Goal: Information Seeking & Learning: Learn about a topic

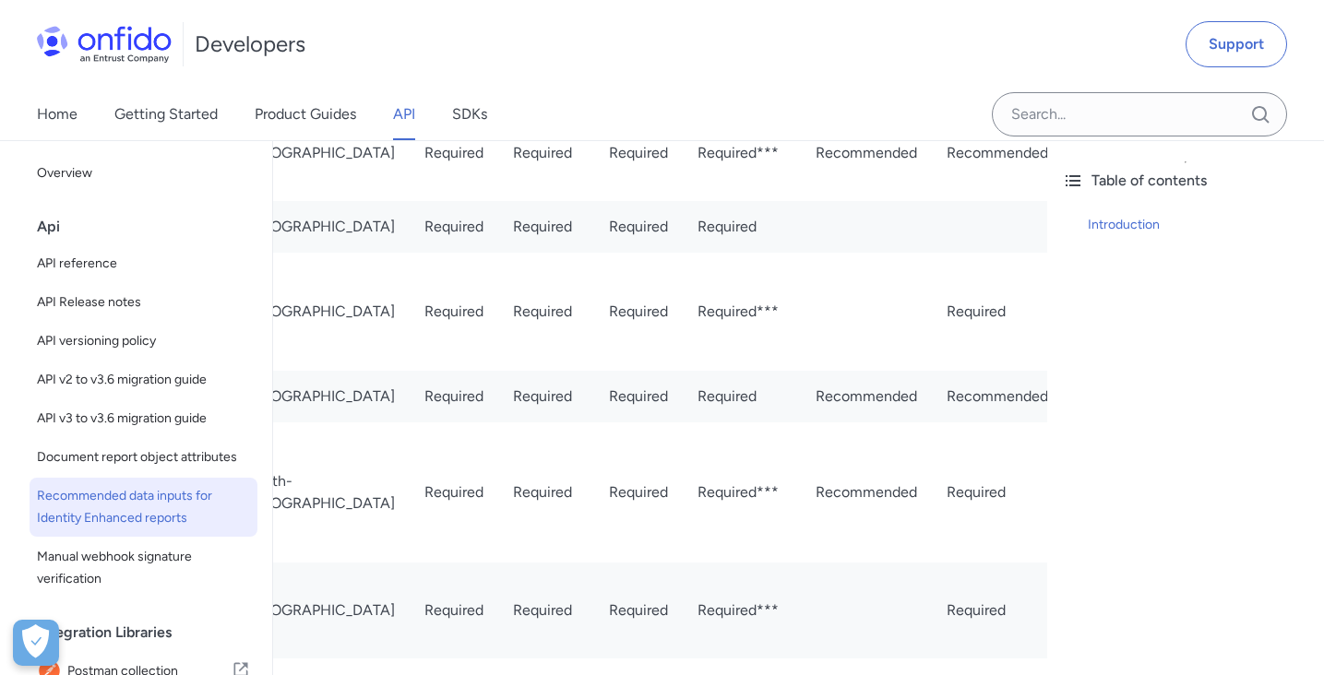
scroll to position [0, 719]
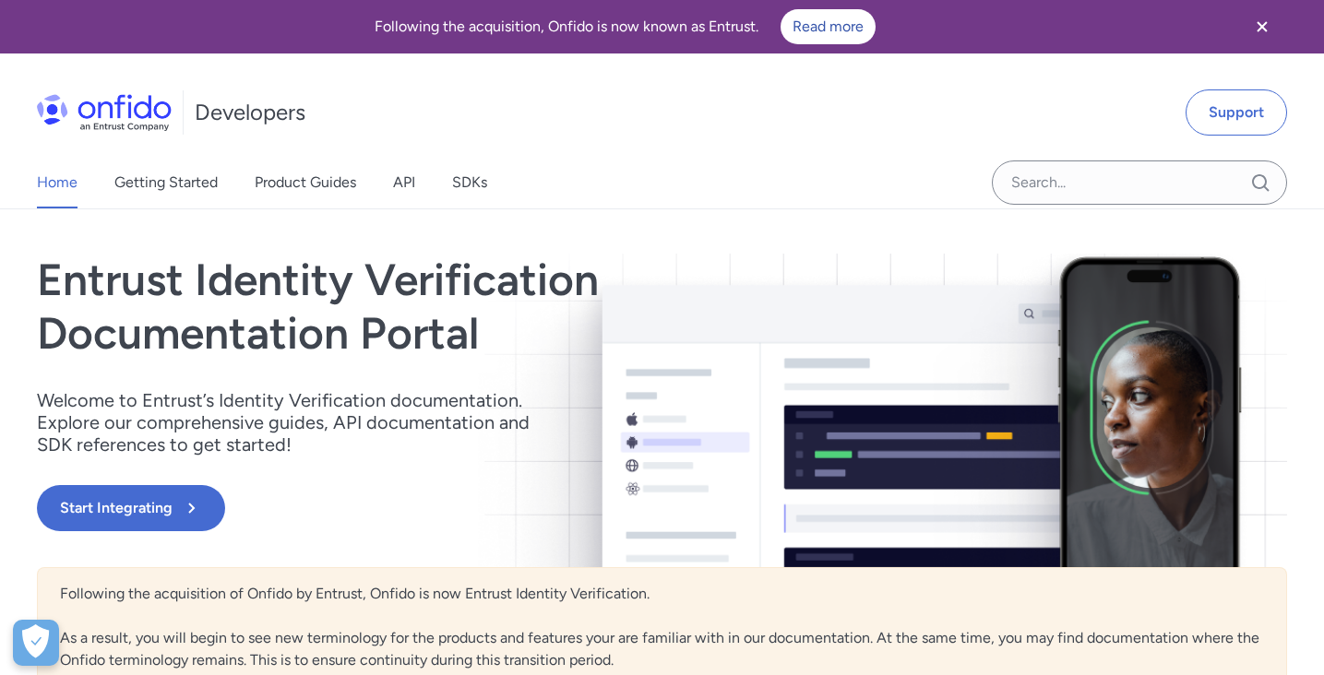
click at [419, 190] on div "Home Getting Started Product Guides API SDKs" at bounding box center [280, 183] width 561 height 52
click at [406, 184] on link "API" at bounding box center [404, 183] width 22 height 52
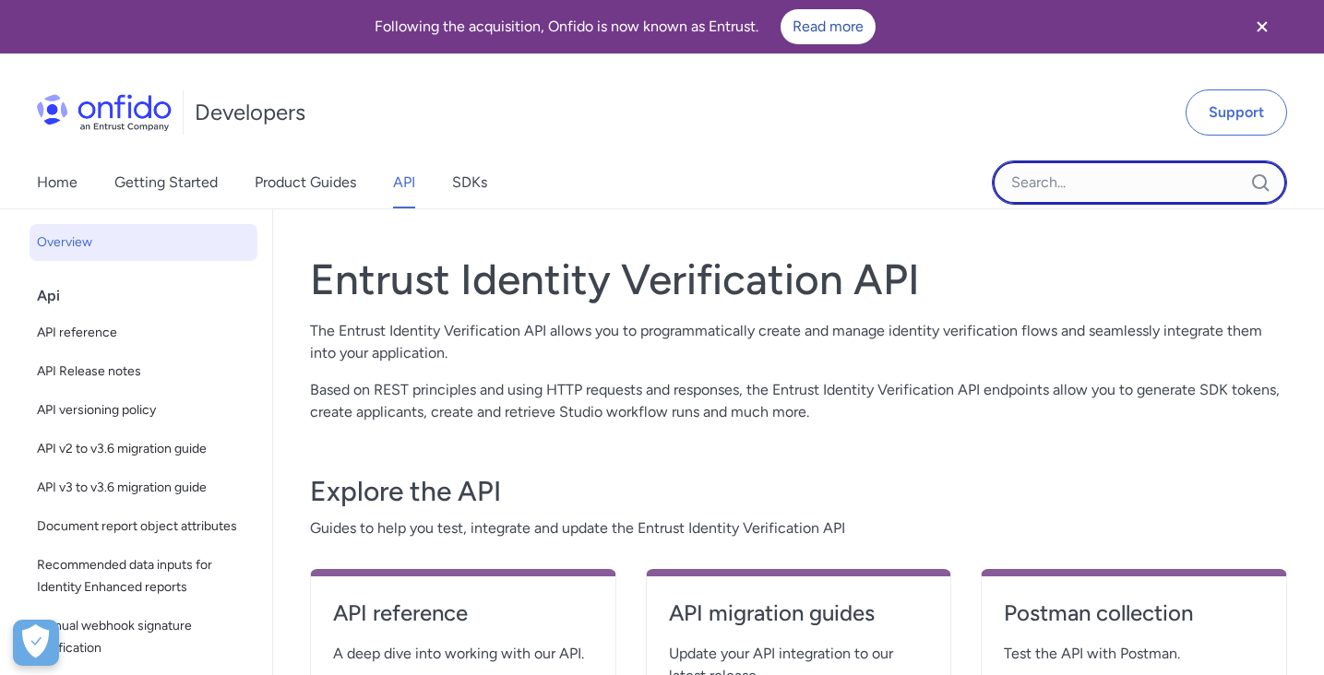
click at [1057, 189] on input "Onfido search input field" at bounding box center [1139, 183] width 295 height 44
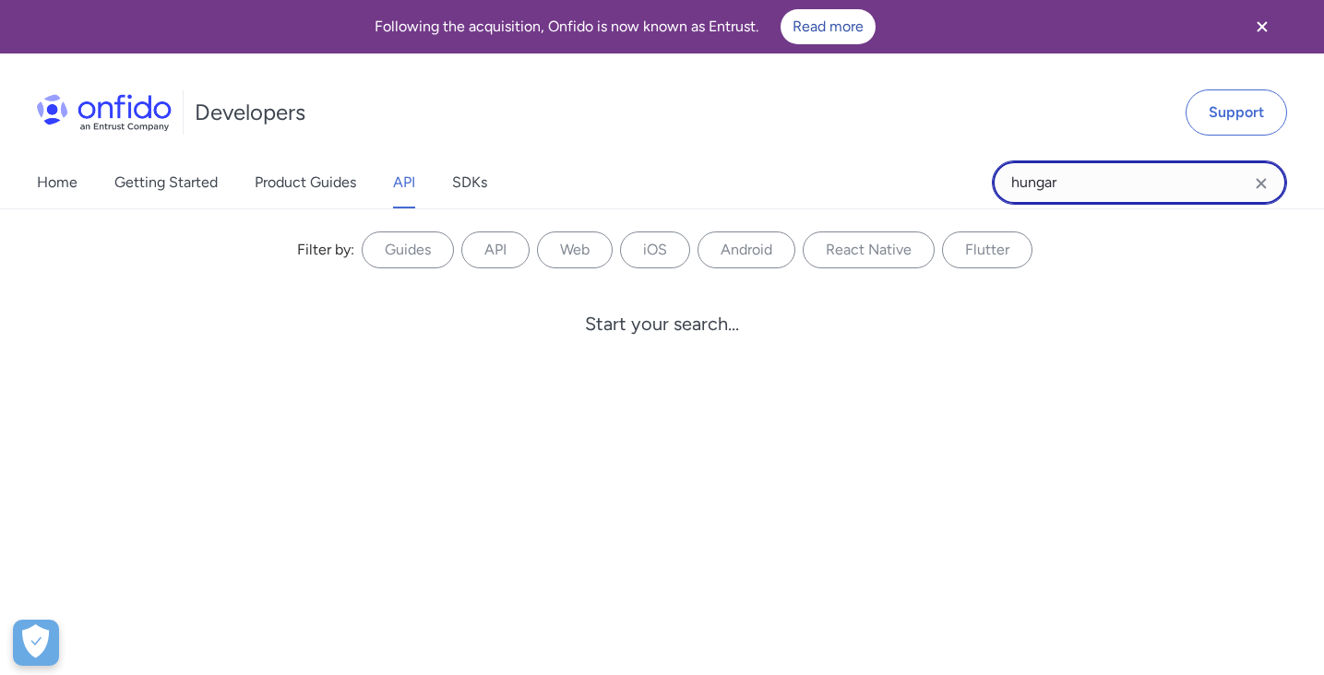
type input "hungary"
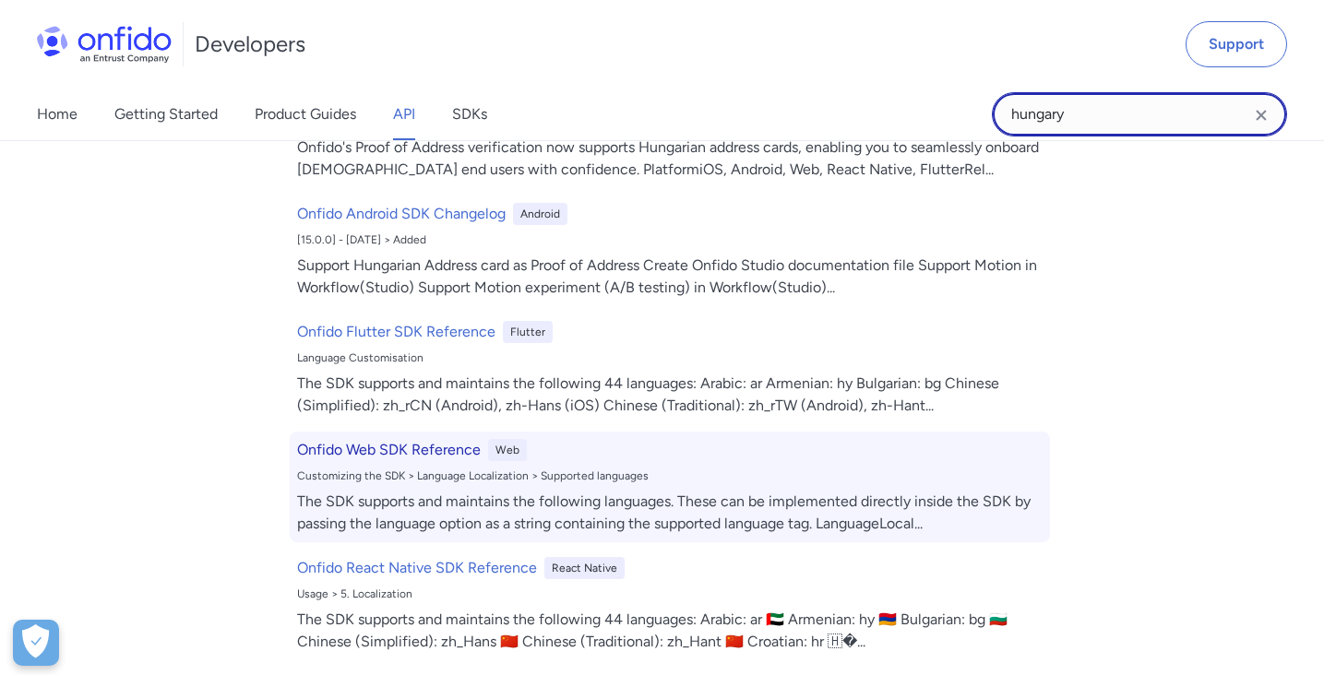
scroll to position [628, 0]
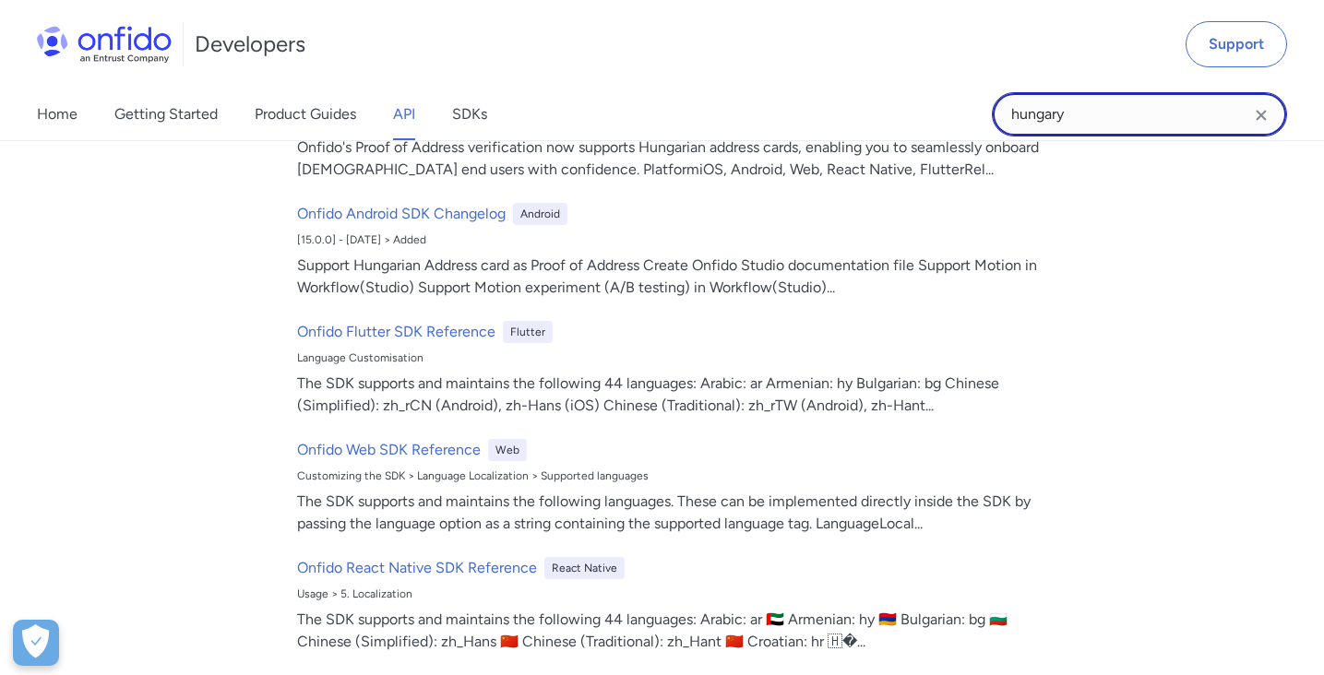
click at [1095, 118] on input "hungary" at bounding box center [1139, 114] width 295 height 44
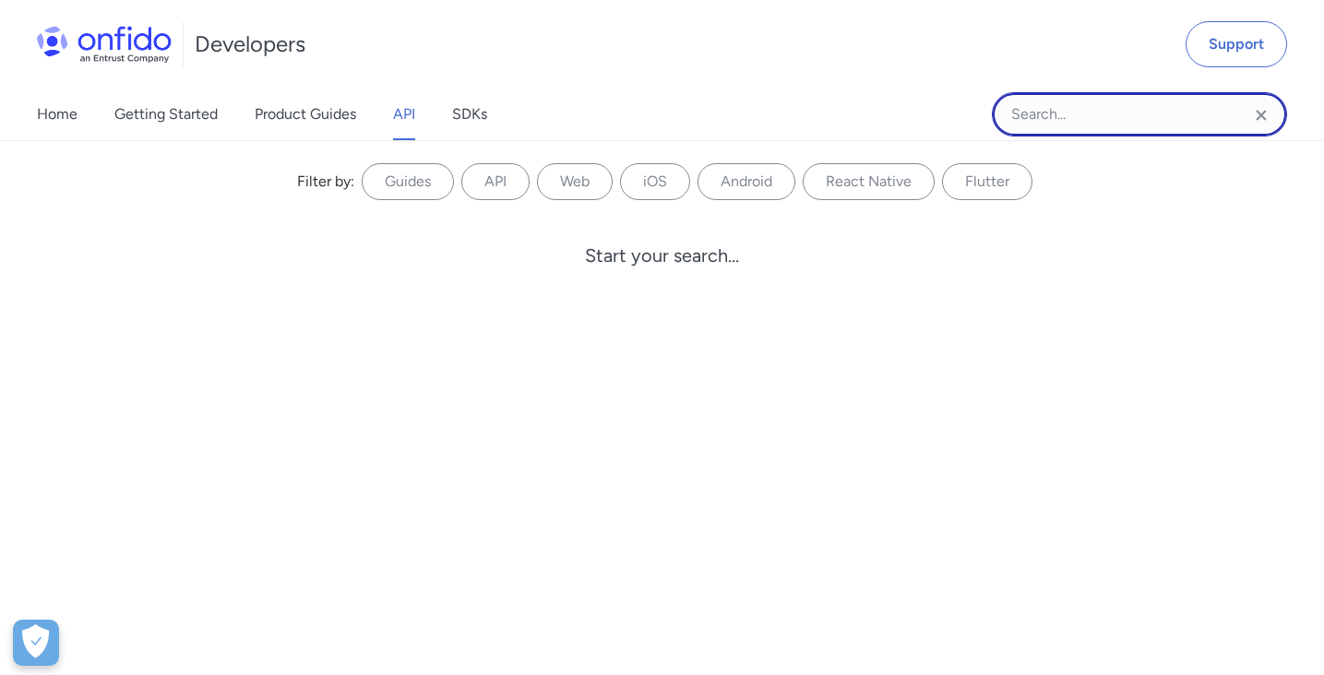
scroll to position [0, 0]
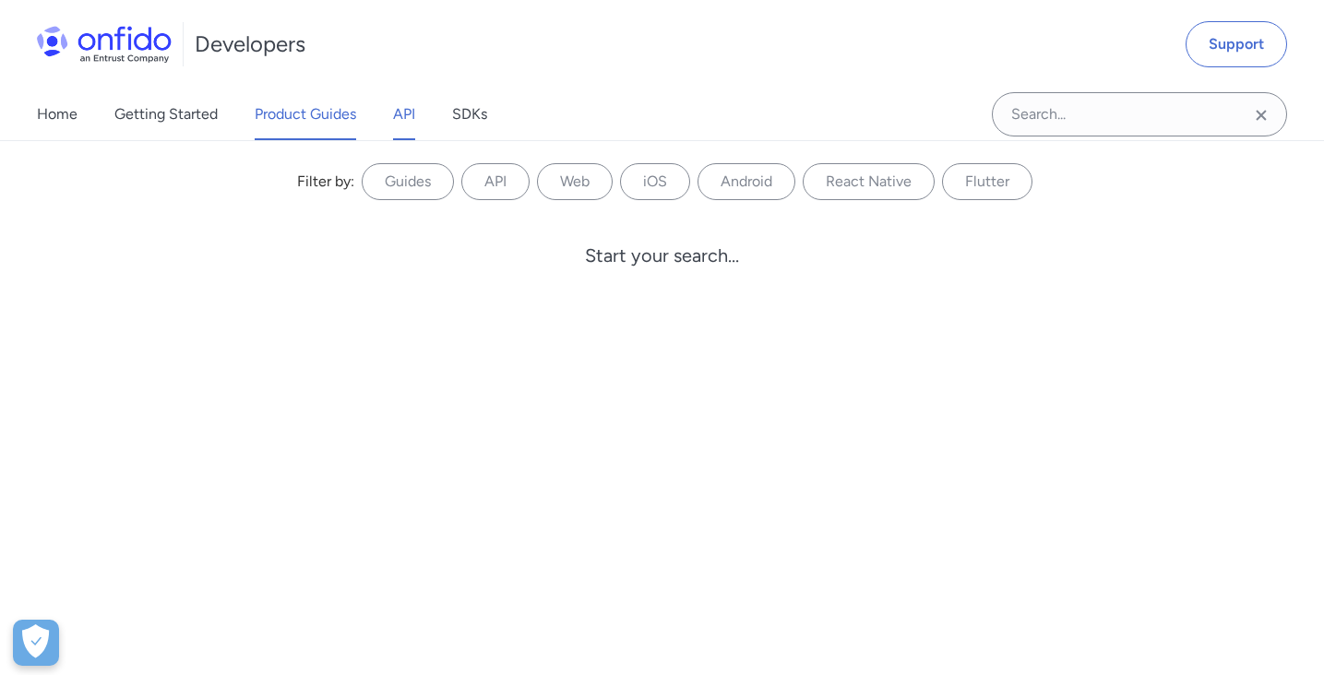
click at [324, 113] on link "Product Guides" at bounding box center [305, 115] width 101 height 52
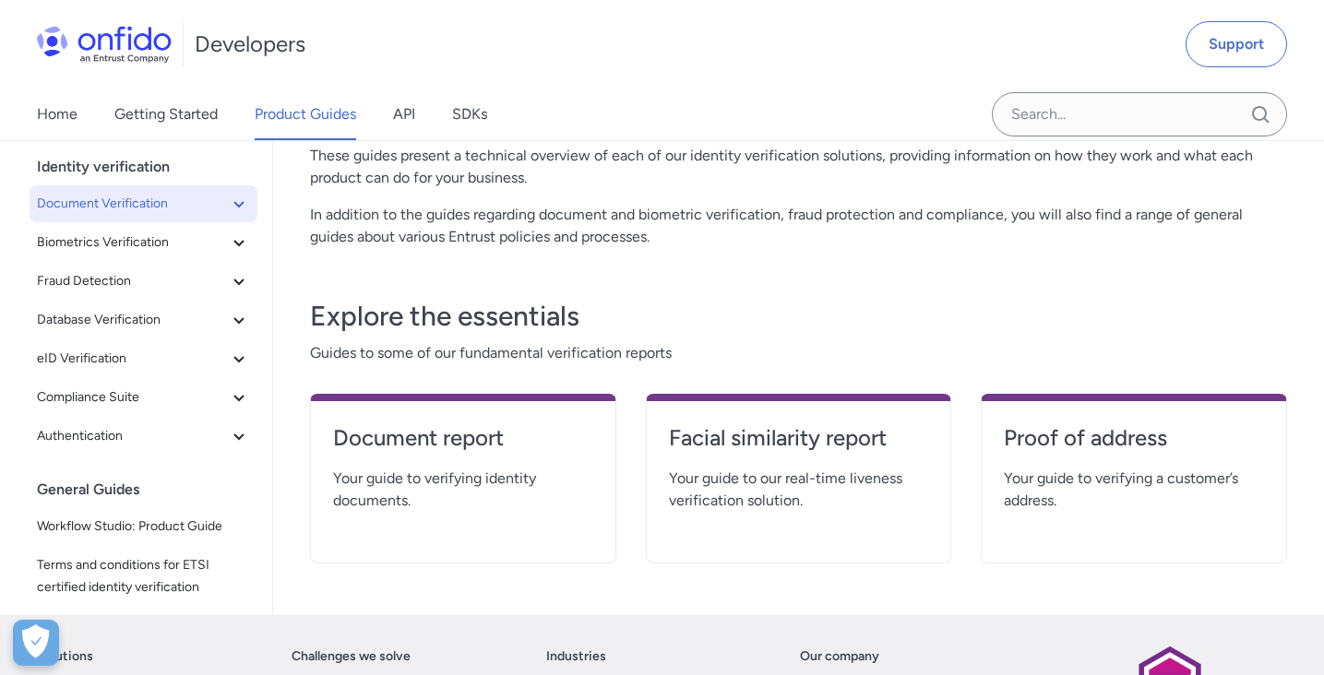
click at [248, 208] on icon at bounding box center [239, 204] width 22 height 22
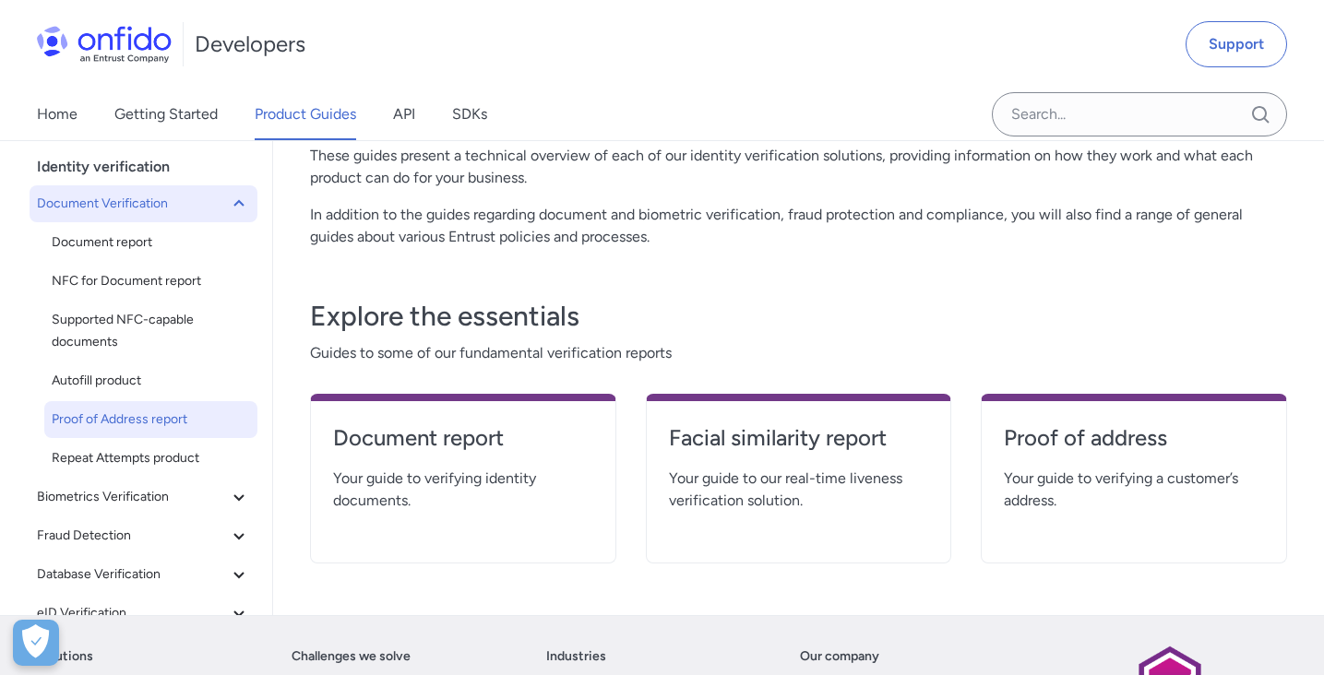
click at [170, 417] on span "Proof of Address report" at bounding box center [151, 420] width 198 height 22
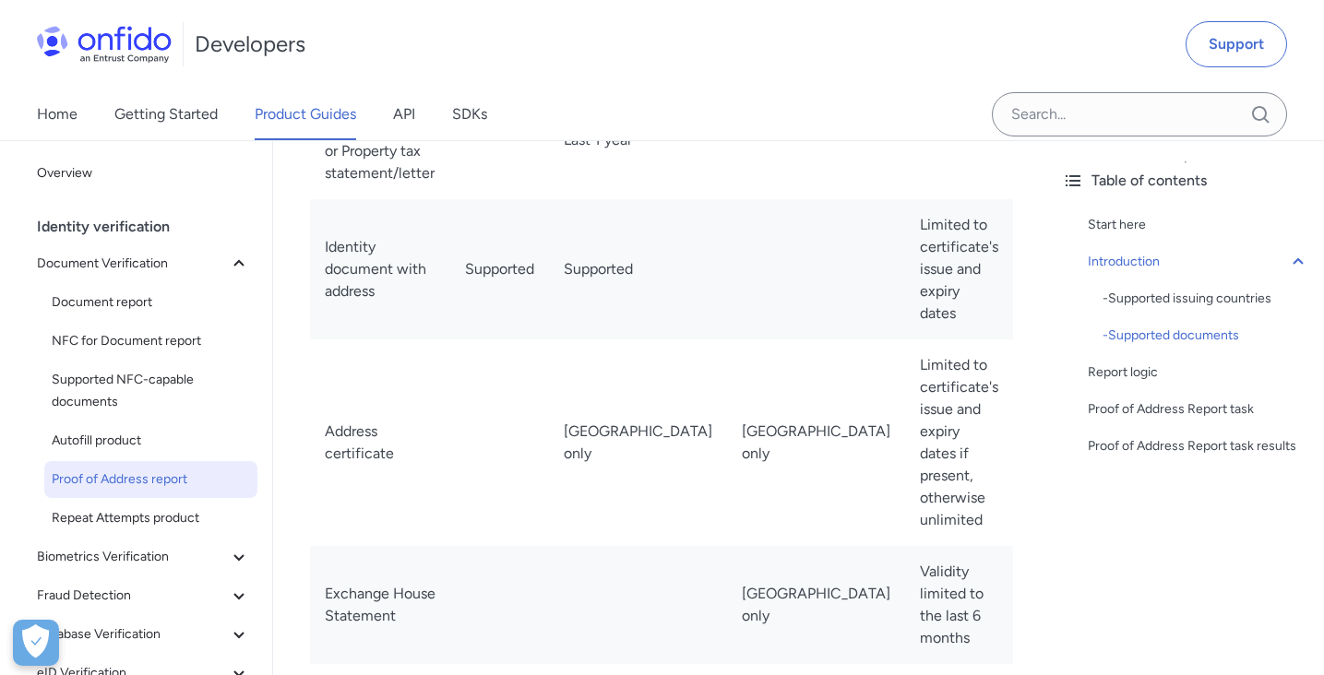
scroll to position [3599, 0]
